Goal: Task Accomplishment & Management: Manage account settings

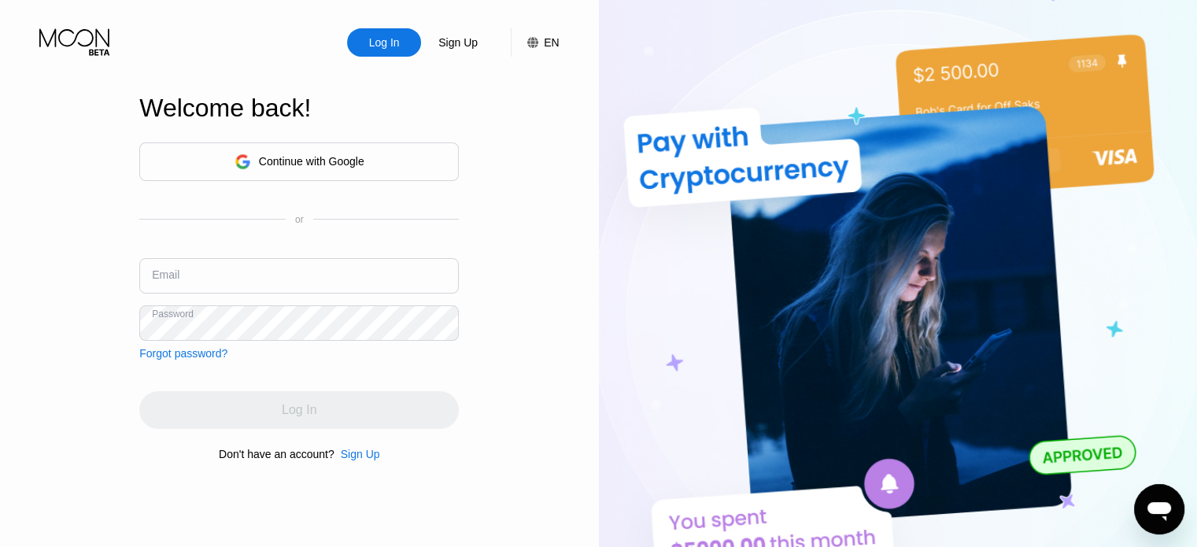
click at [249, 284] on input "text" at bounding box center [299, 275] width 320 height 35
paste input "[EMAIL_ADDRESS][DOMAIN_NAME]"
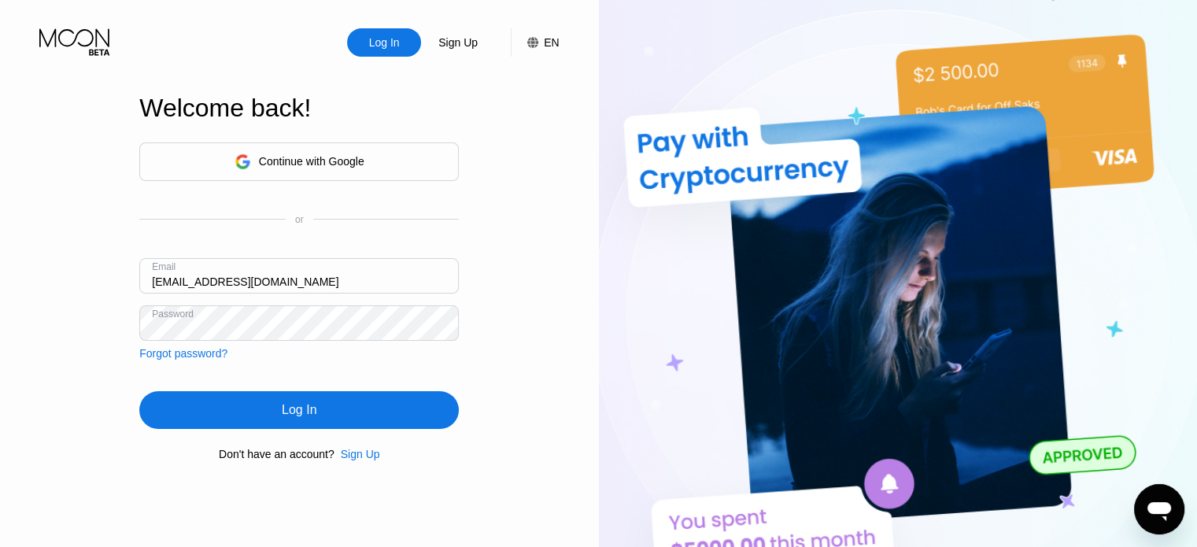
type input "[EMAIL_ADDRESS][DOMAIN_NAME]"
click at [337, 415] on div "Log In" at bounding box center [299, 410] width 320 height 38
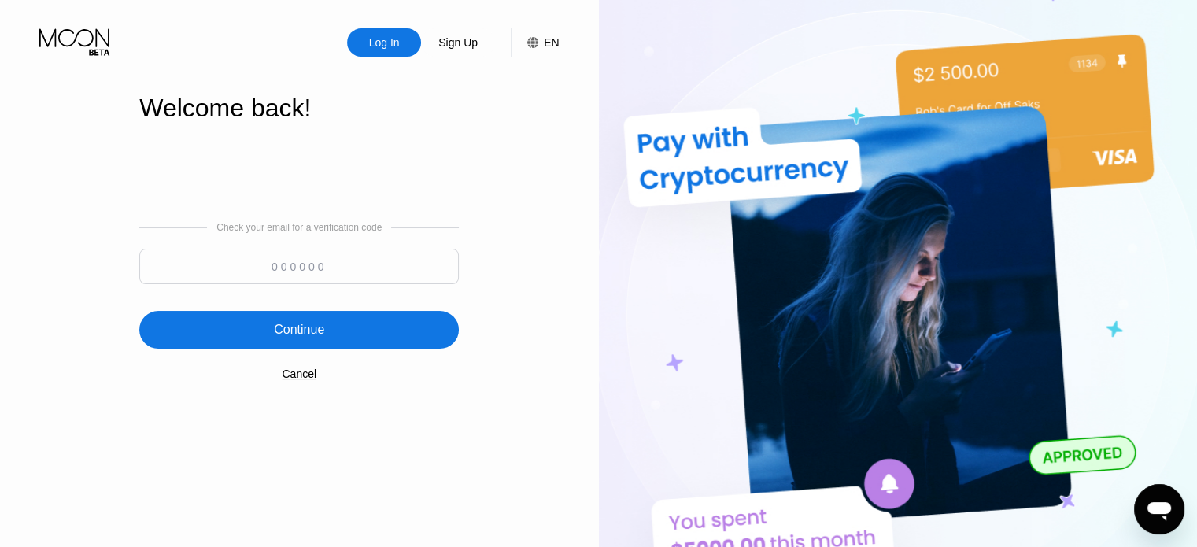
click at [368, 262] on input at bounding box center [299, 266] width 320 height 35
paste input "195463"
type input "195463"
click at [327, 321] on div "Continue" at bounding box center [299, 330] width 320 height 38
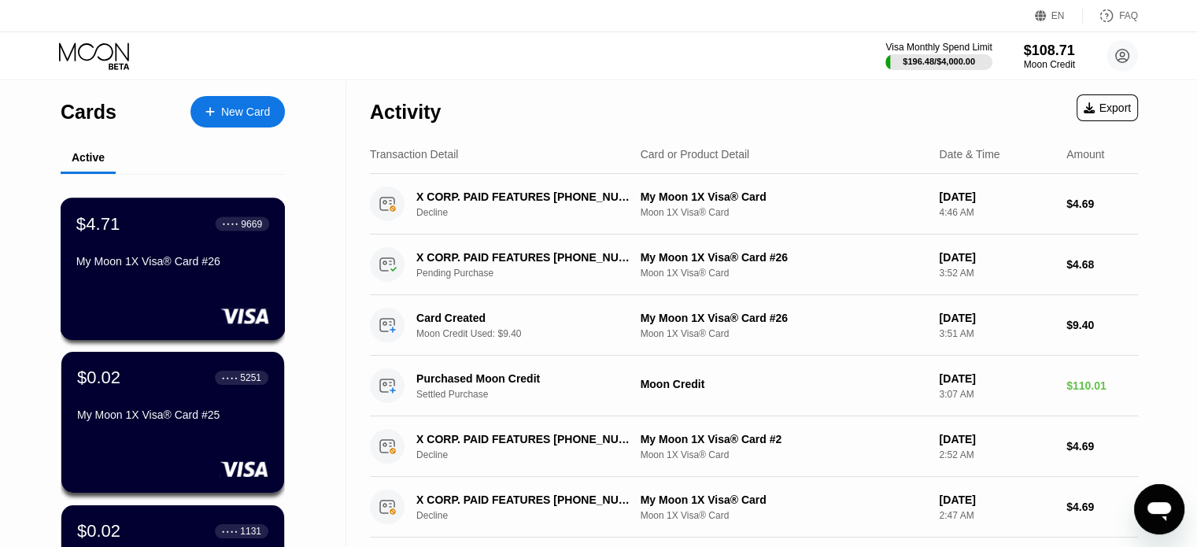
click at [174, 282] on div "$4.71 ● ● ● ● 9669 My Moon 1X Visa® Card #26" at bounding box center [173, 269] width 225 height 142
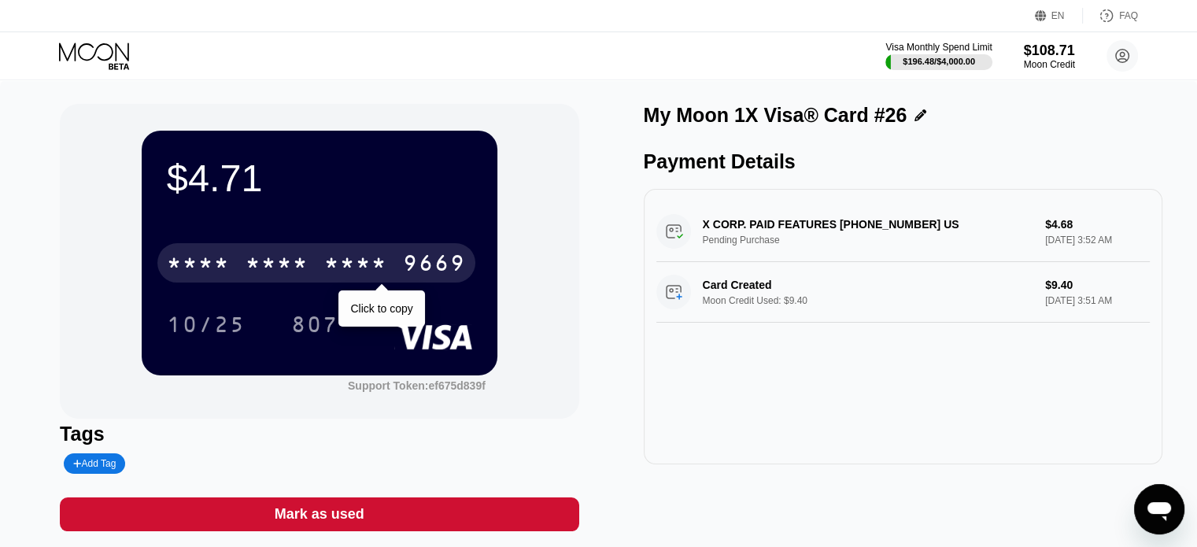
click at [309, 264] on div "* * * * * * * * * * * * 9669" at bounding box center [316, 262] width 318 height 39
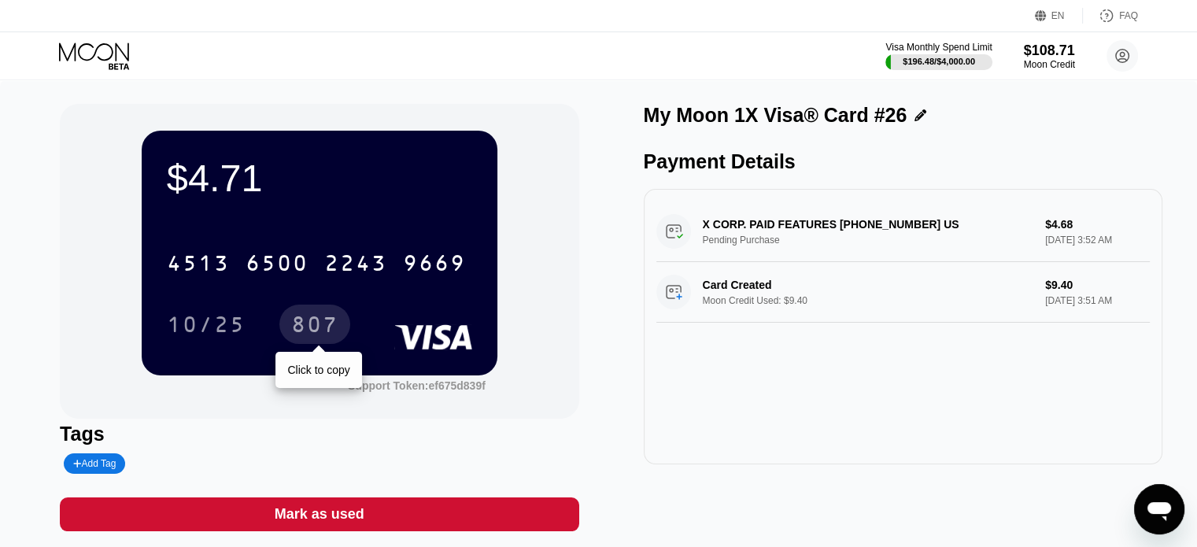
click at [309, 316] on div "807" at bounding box center [314, 326] width 47 height 25
click at [101, 45] on icon at bounding box center [94, 52] width 70 height 18
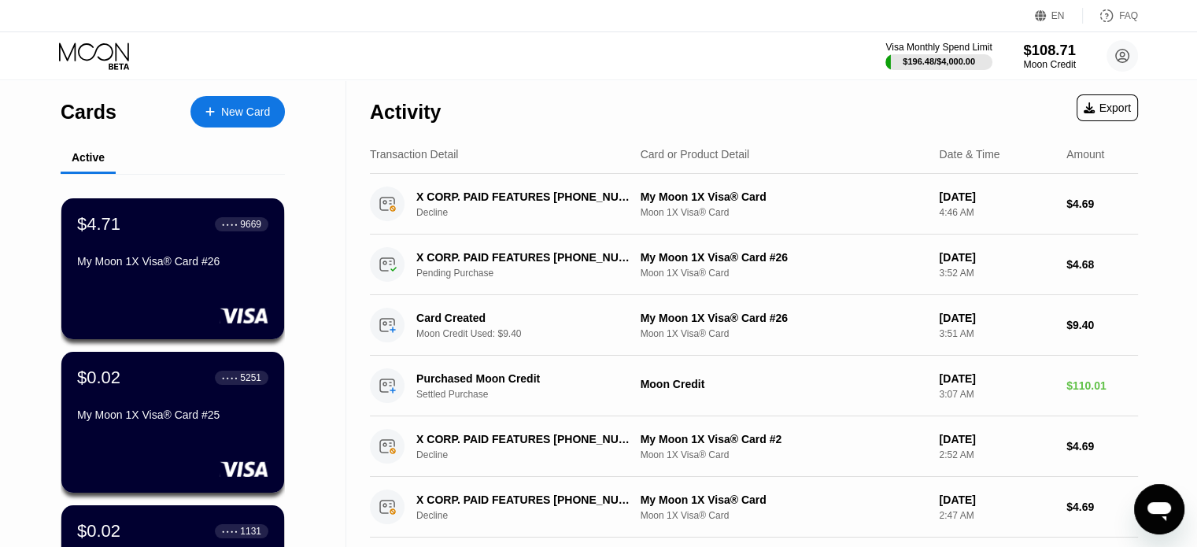
click at [1044, 54] on div "$108.71" at bounding box center [1049, 50] width 53 height 17
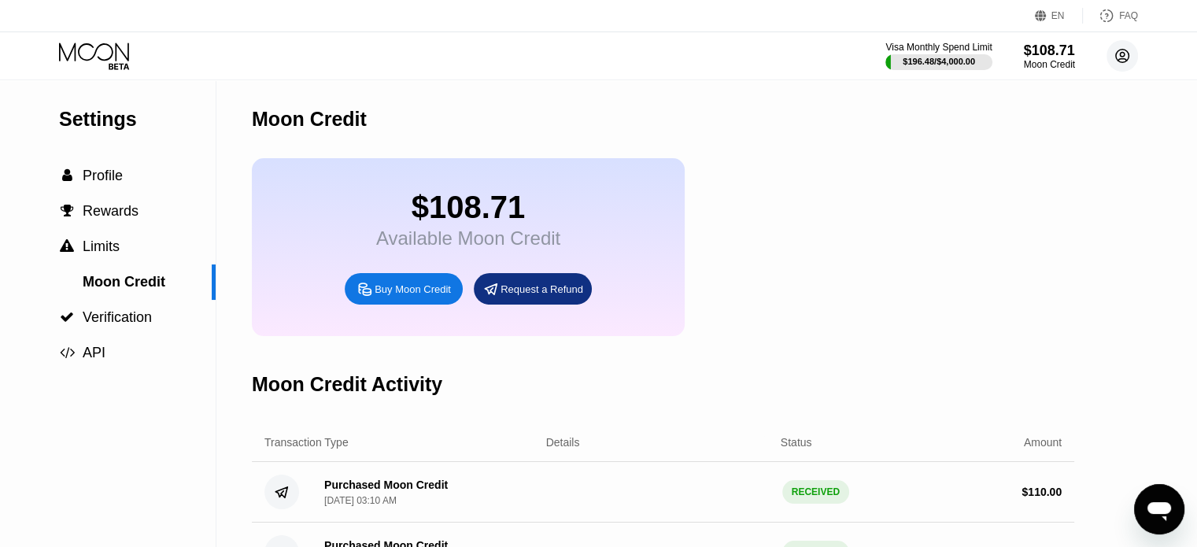
click at [1118, 58] on circle at bounding box center [1122, 55] width 31 height 31
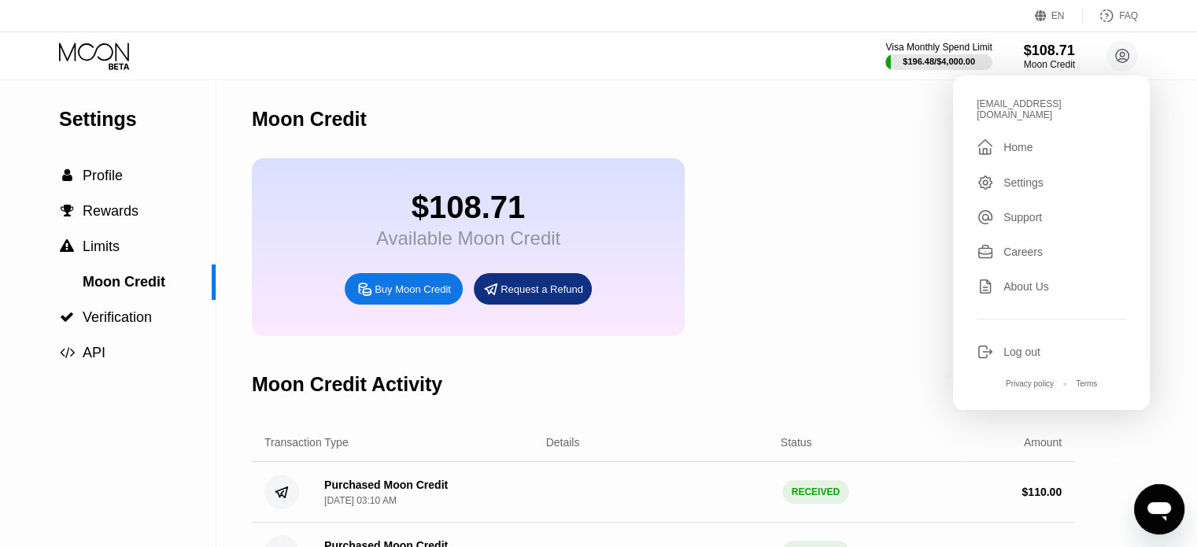
click at [1009, 104] on div "[EMAIL_ADDRESS][DOMAIN_NAME]" at bounding box center [1052, 109] width 150 height 22
copy div "danieltompkins1959"
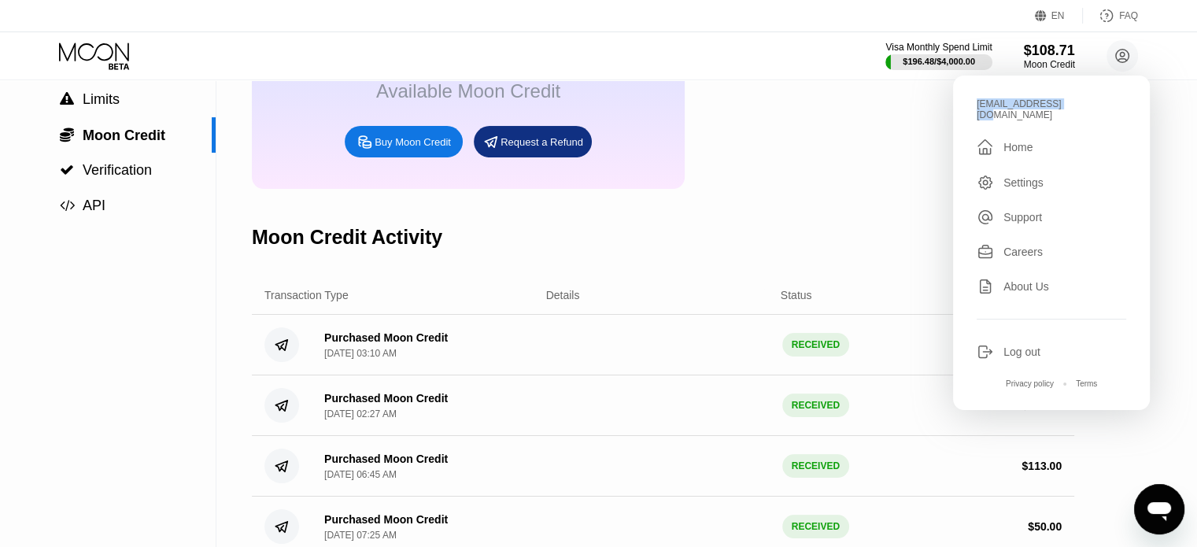
scroll to position [157, 0]
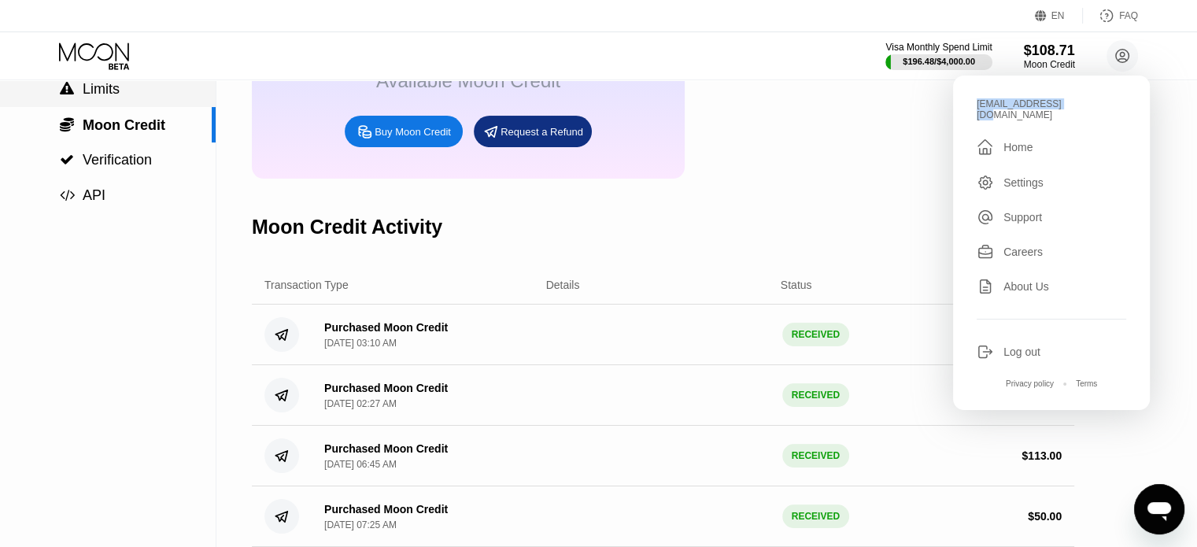
click at [102, 97] on span "Limits" at bounding box center [101, 89] width 37 height 16
